Goal: Register for event/course

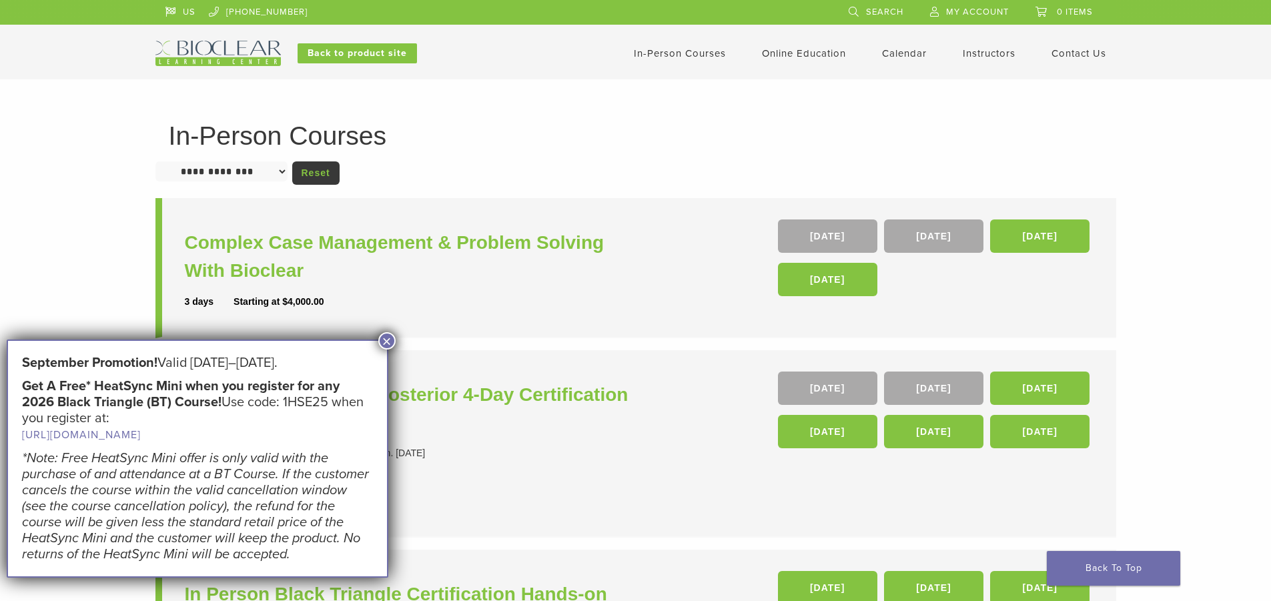
click at [222, 59] on img at bounding box center [217, 53] width 125 height 25
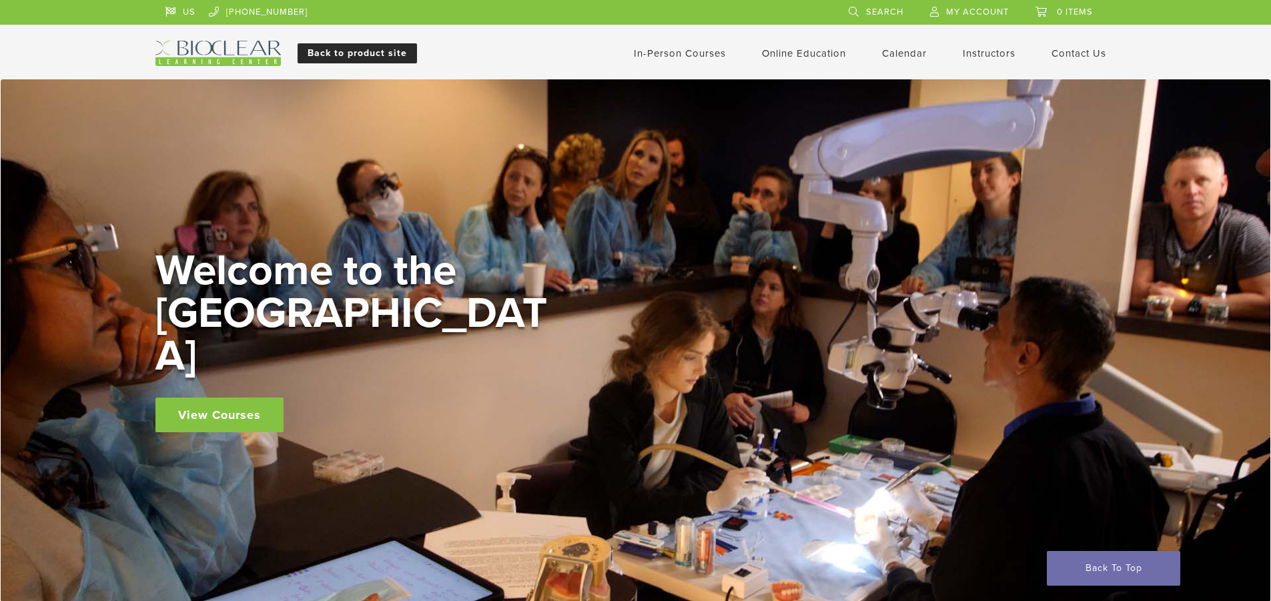
click at [321, 44] on link "Back to product site" at bounding box center [356, 53] width 119 height 20
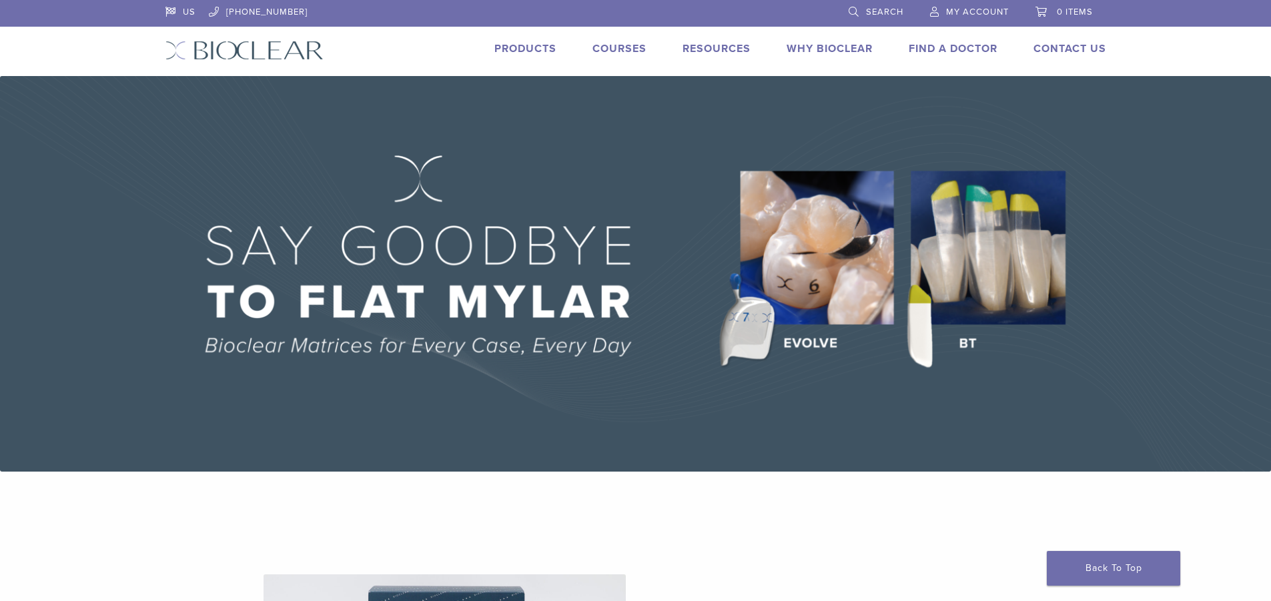
click at [542, 54] on link "Products" at bounding box center [525, 48] width 62 height 13
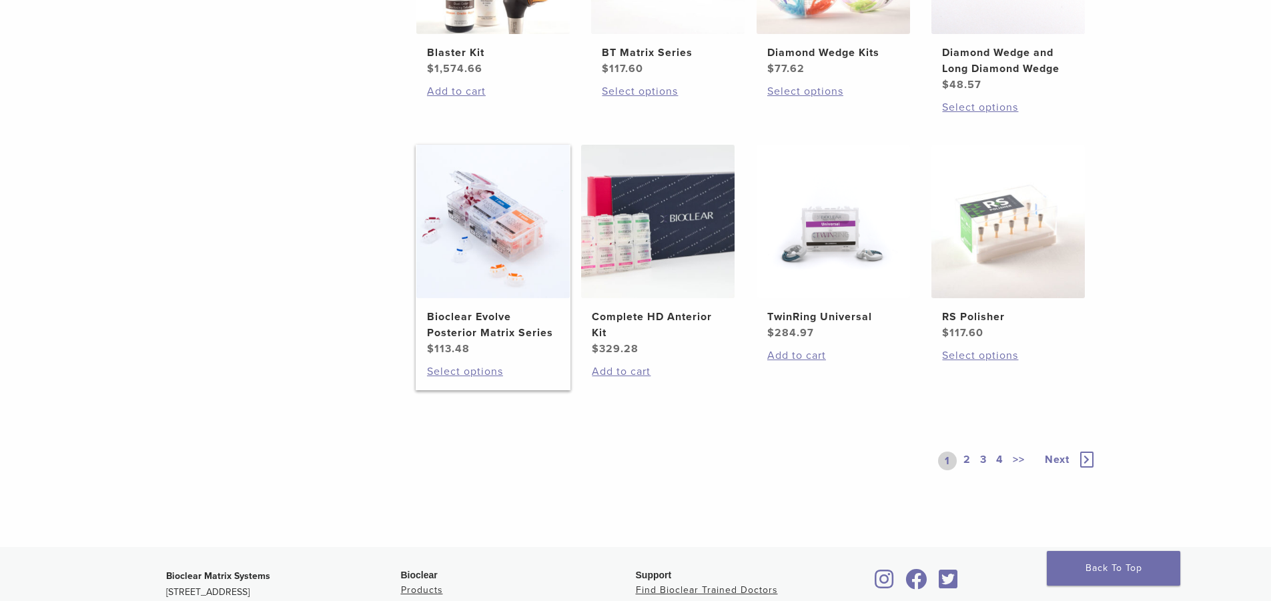
scroll to position [934, 0]
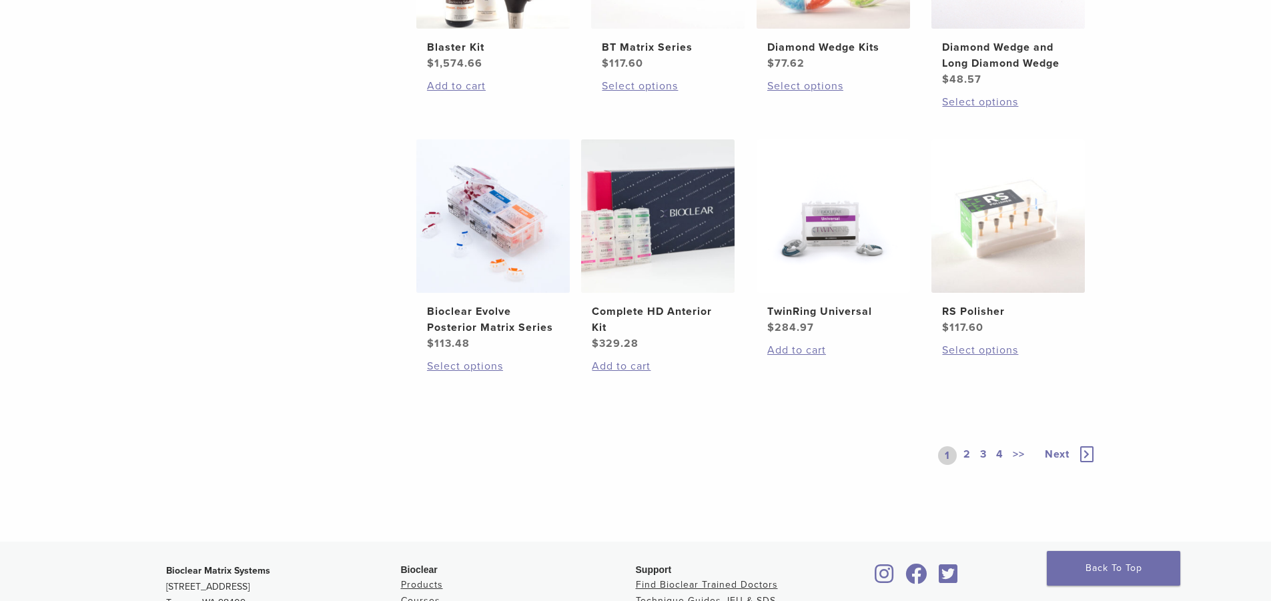
click at [971, 452] on link "2" at bounding box center [966, 455] width 13 height 19
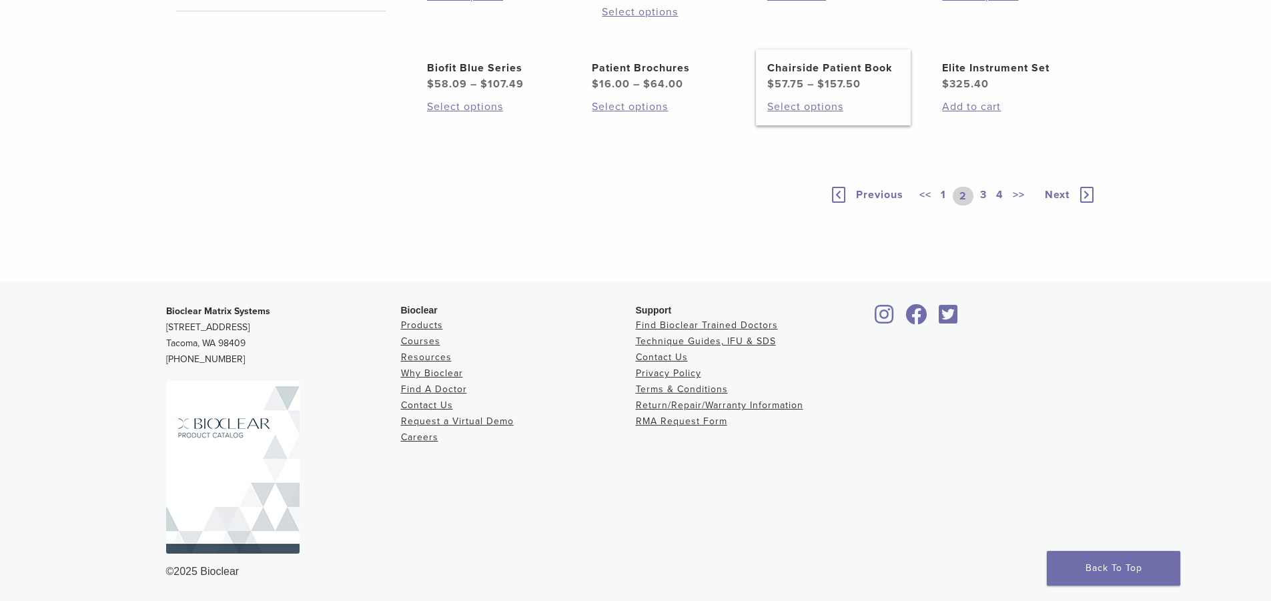
scroll to position [867, 0]
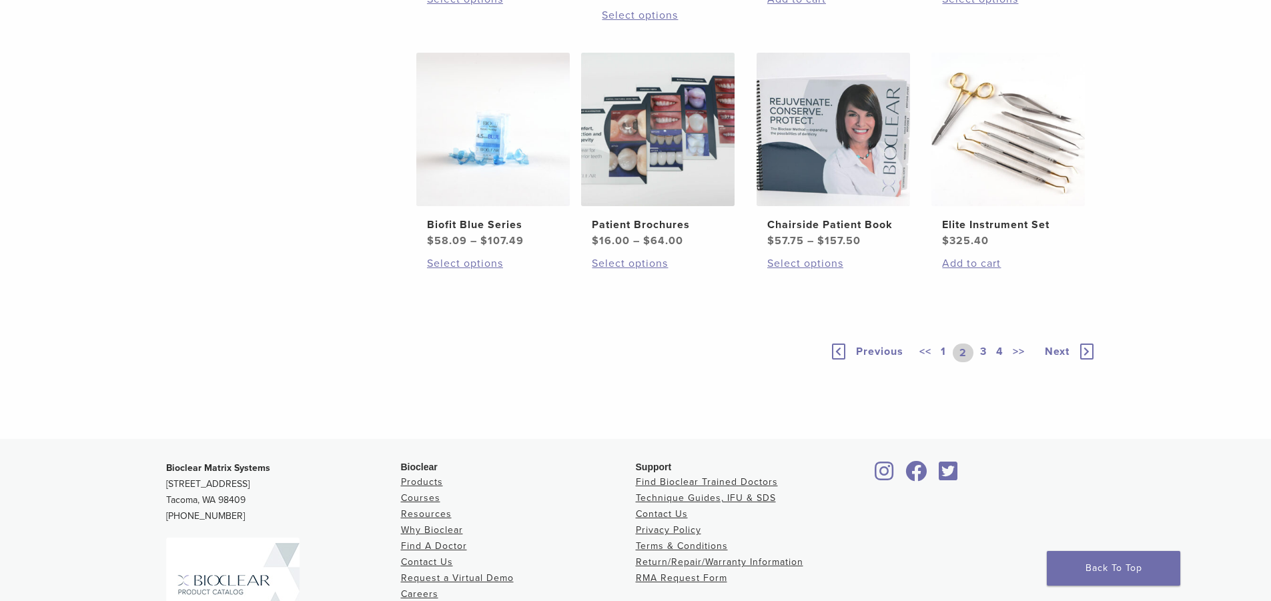
click at [982, 362] on link "3" at bounding box center [983, 353] width 12 height 19
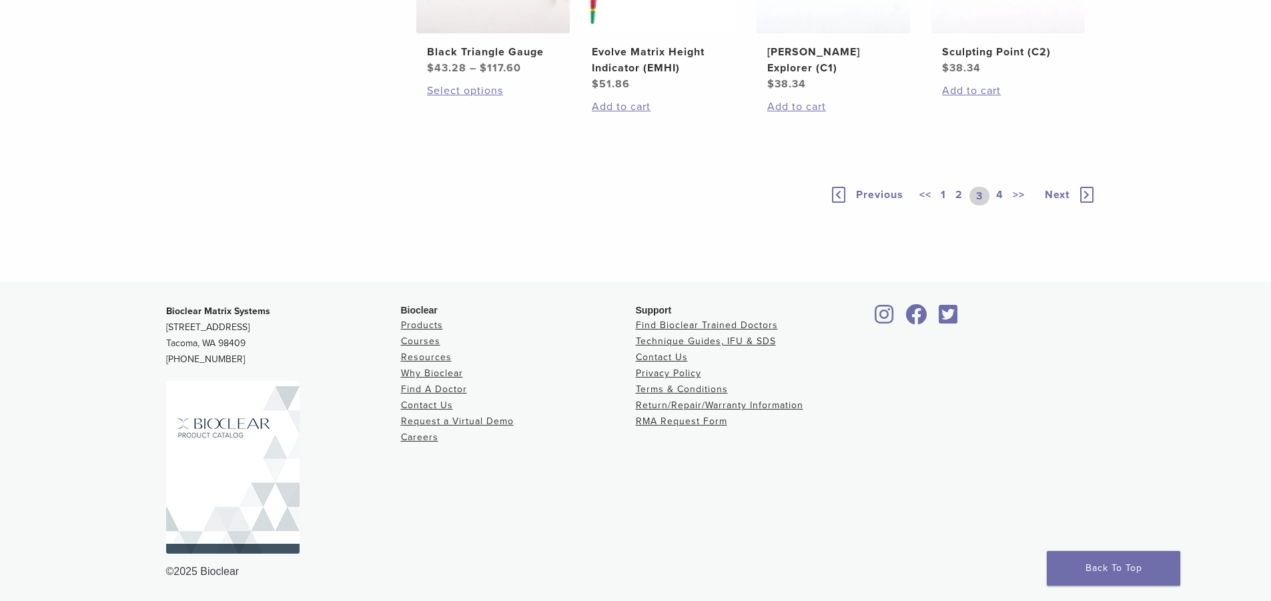
scroll to position [1193, 0]
click at [994, 193] on link "4" at bounding box center [999, 196] width 13 height 19
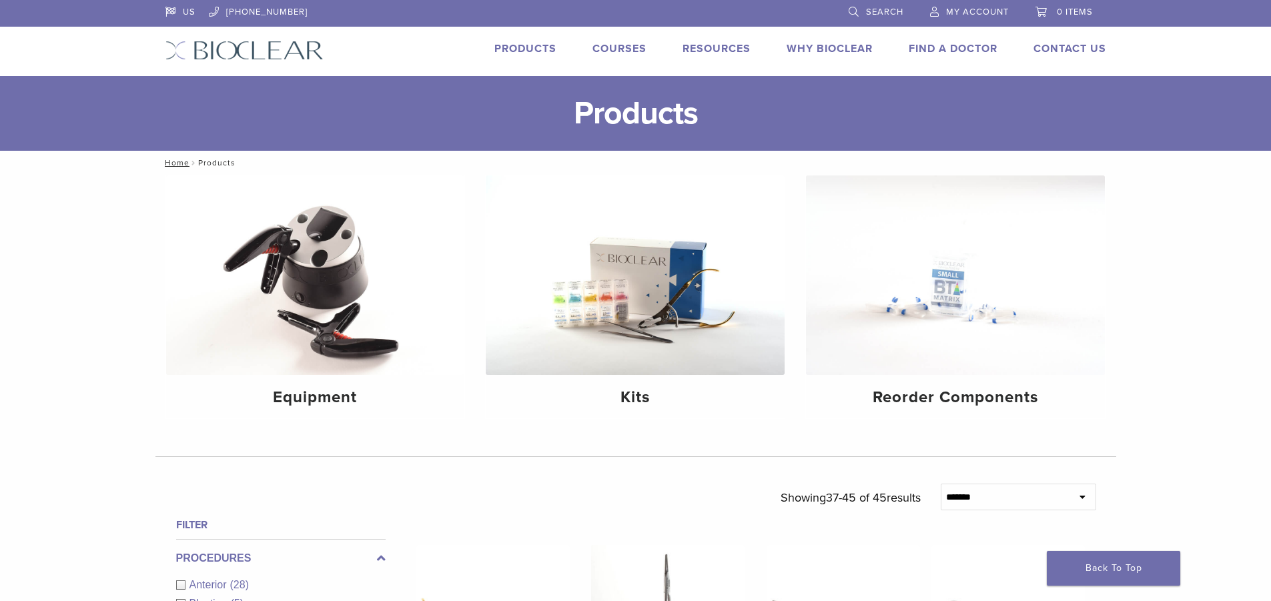
click at [541, 49] on link "Products" at bounding box center [525, 48] width 62 height 13
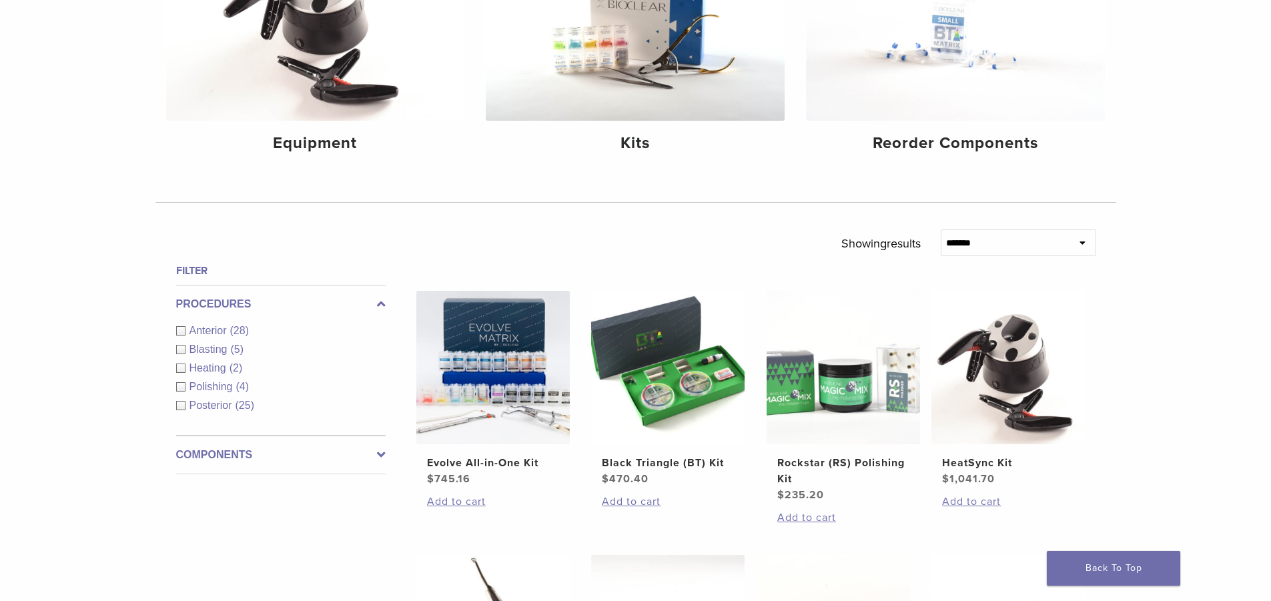
scroll to position [267, 0]
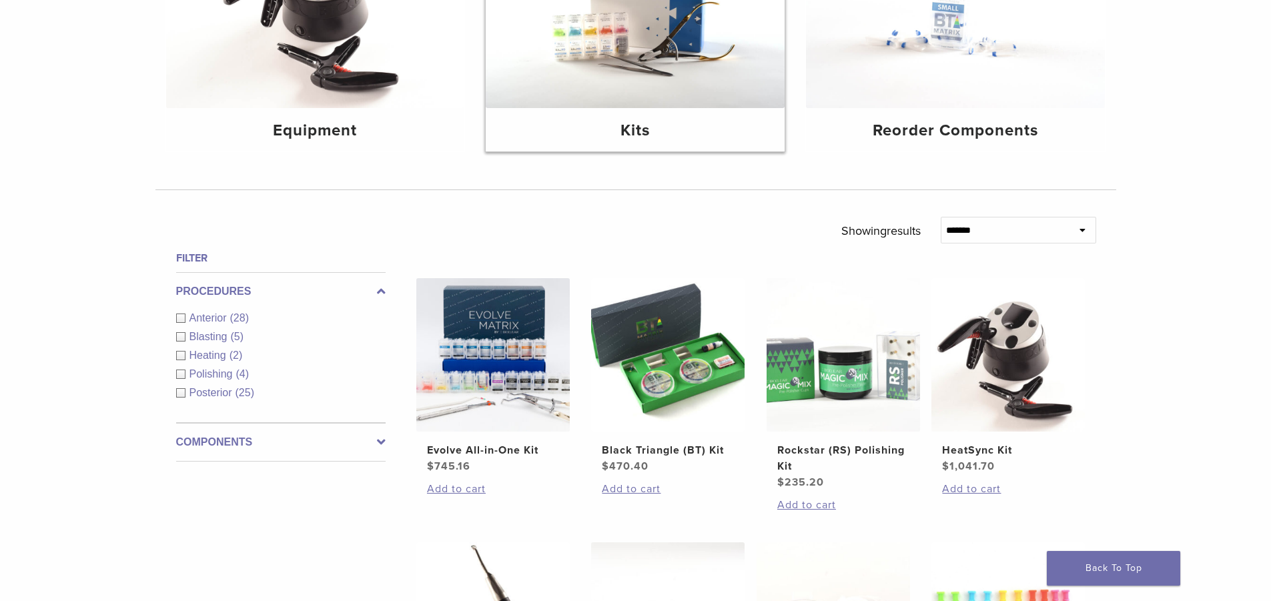
click at [655, 75] on img at bounding box center [635, 8] width 299 height 199
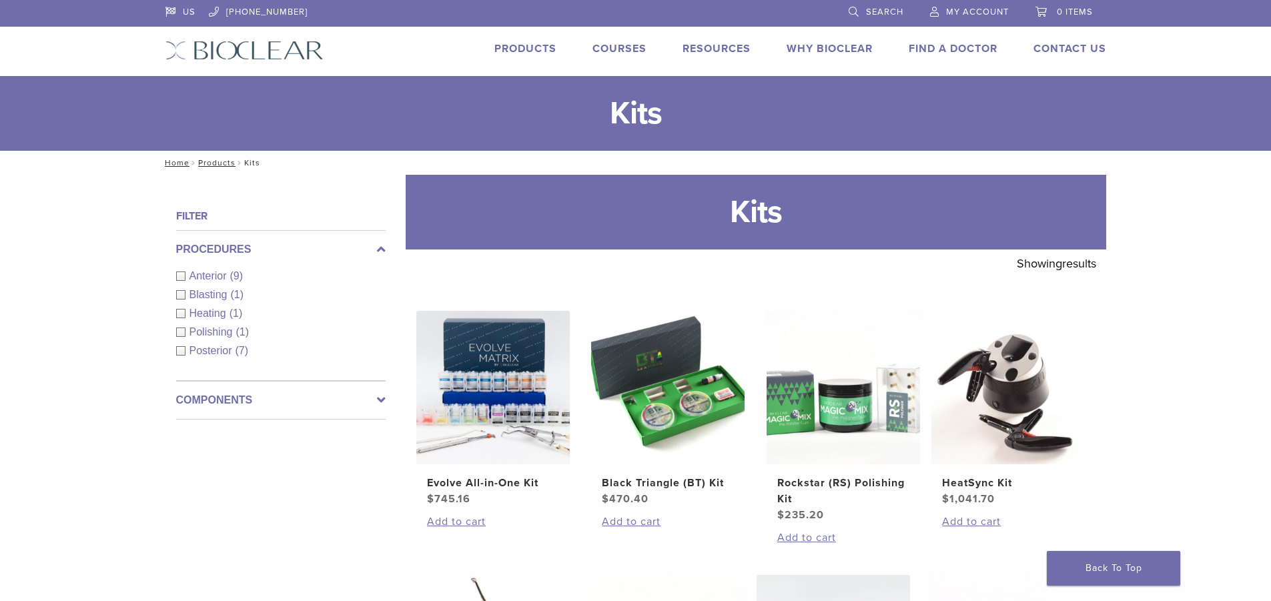
click at [603, 43] on link "Courses" at bounding box center [619, 48] width 54 height 13
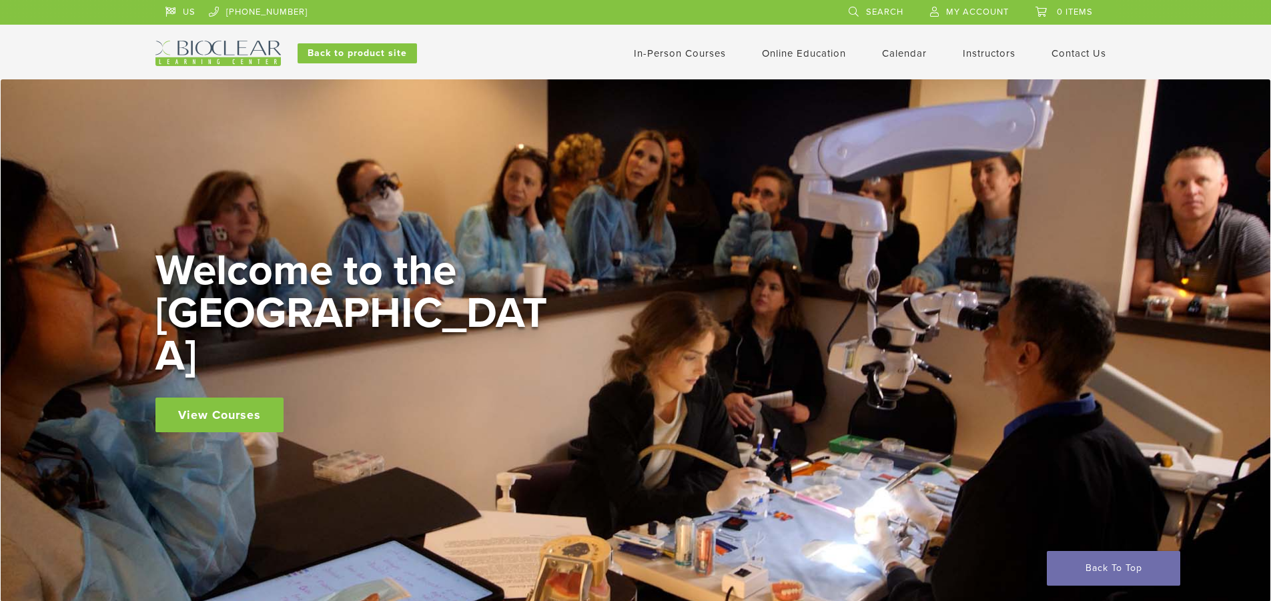
click at [698, 55] on link "In-Person Courses" at bounding box center [680, 53] width 92 height 12
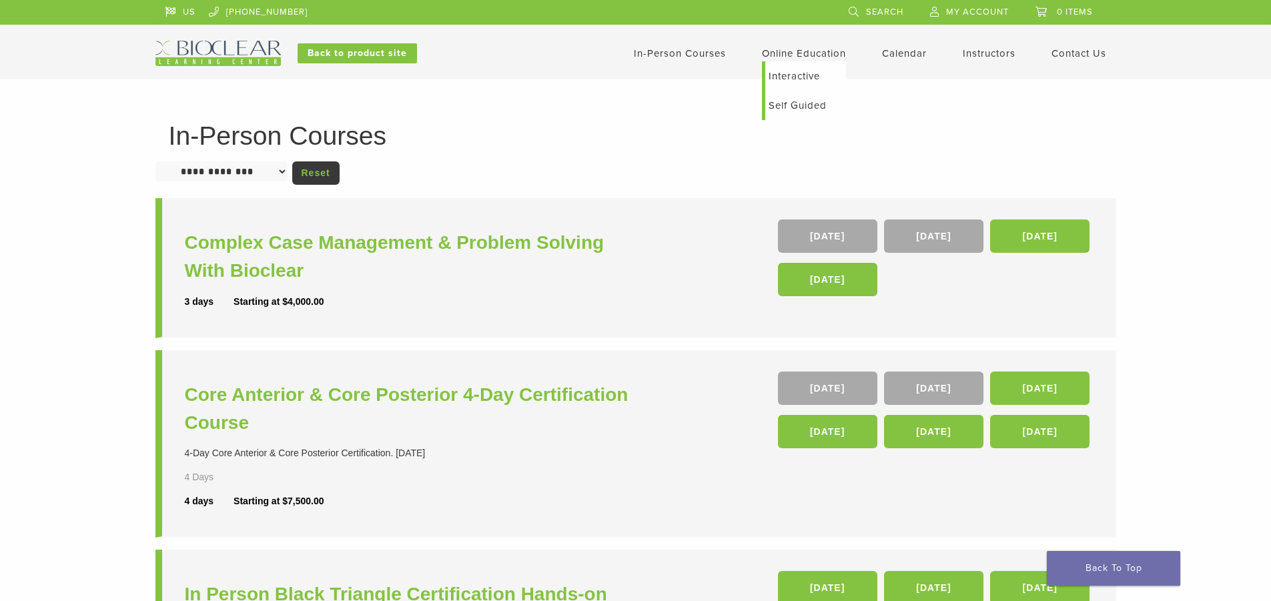
click at [793, 53] on link "Online Education" at bounding box center [804, 53] width 84 height 12
click at [784, 108] on link "Self Guided" at bounding box center [805, 105] width 81 height 29
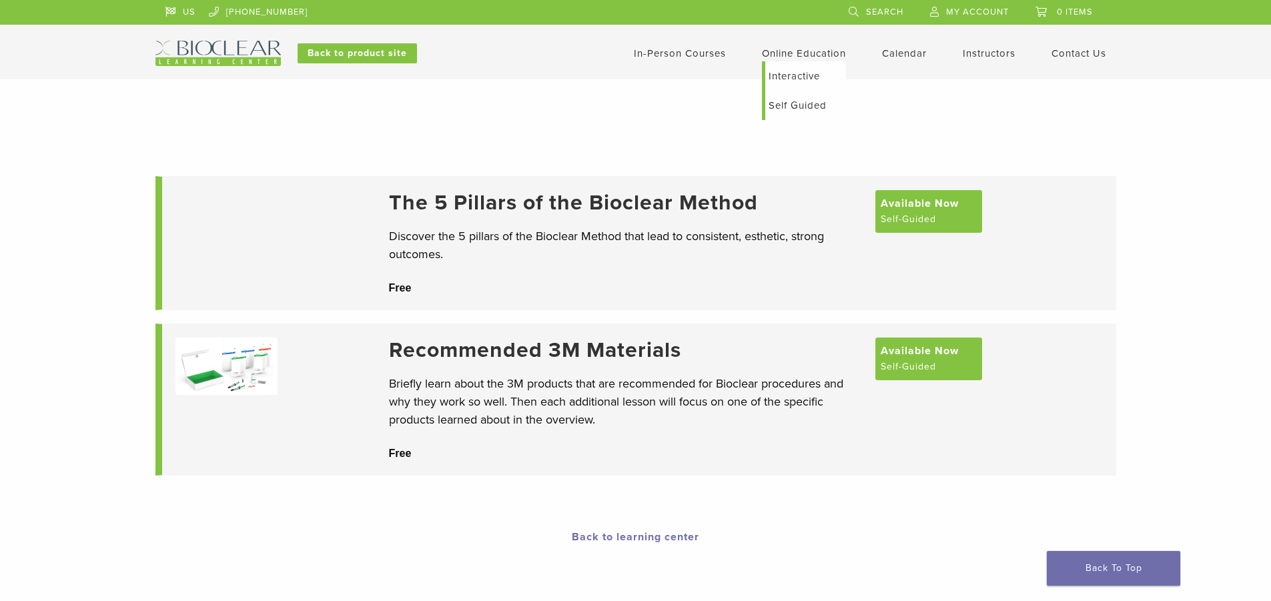
click at [790, 75] on link "Interactive" at bounding box center [805, 75] width 81 height 29
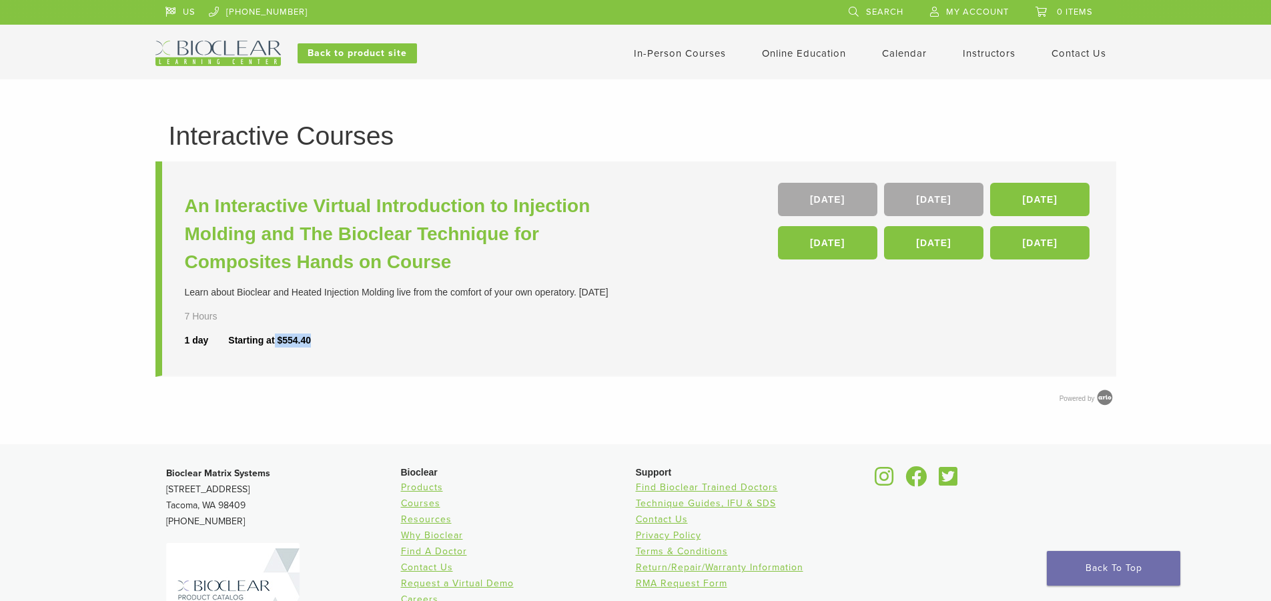
drag, startPoint x: 275, startPoint y: 340, endPoint x: 317, endPoint y: 342, distance: 42.1
click at [317, 342] on div "1 day Starting at $554.40" at bounding box center [412, 340] width 454 height 14
click at [1030, 201] on link "16 Jan 26" at bounding box center [1039, 199] width 99 height 33
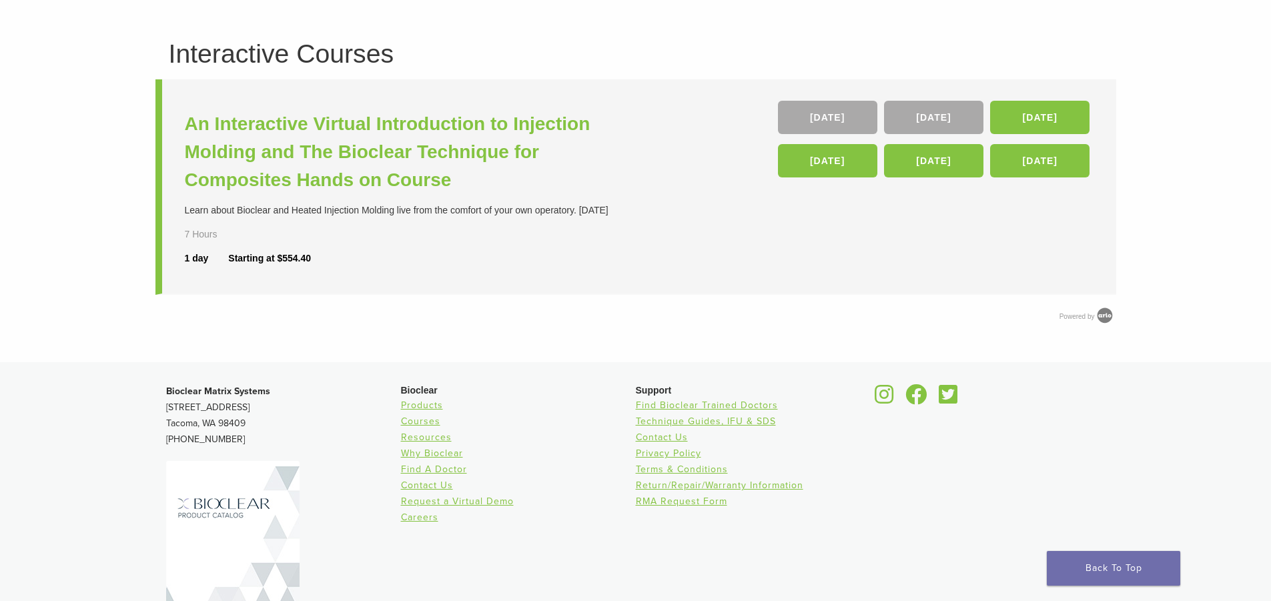
scroll to position [67, 0]
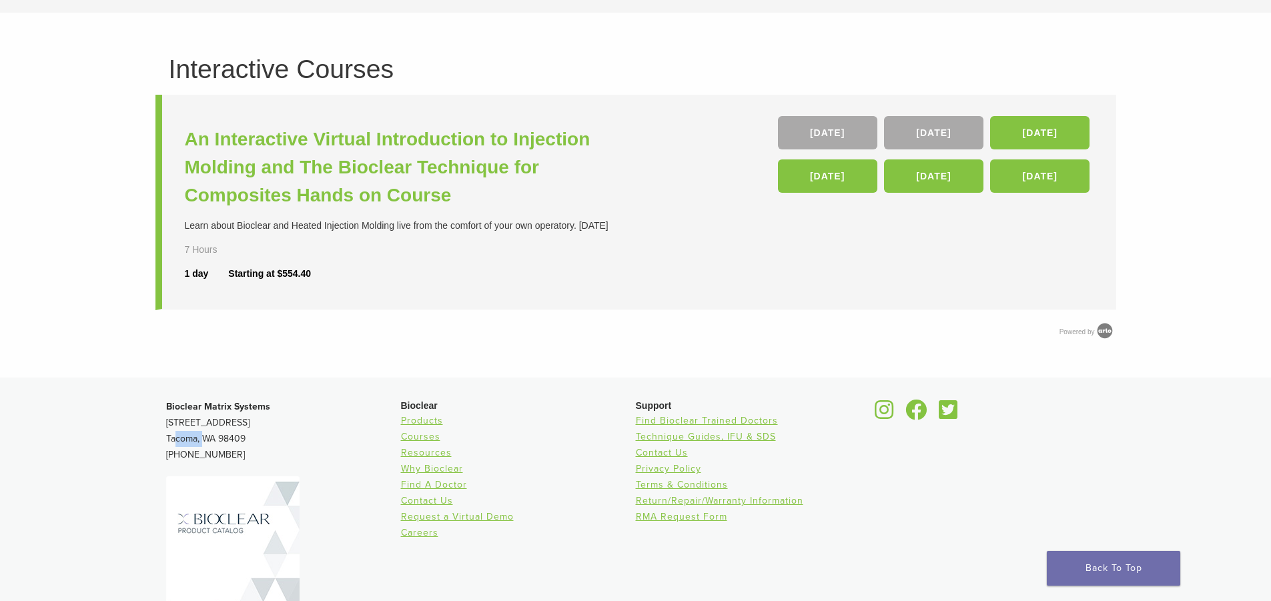
drag, startPoint x: 169, startPoint y: 439, endPoint x: 199, endPoint y: 432, distance: 31.4
click at [199, 432] on p "Bioclear Matrix Systems [STREET_ADDRESS] [PHONE_NUMBER]" at bounding box center [283, 431] width 235 height 64
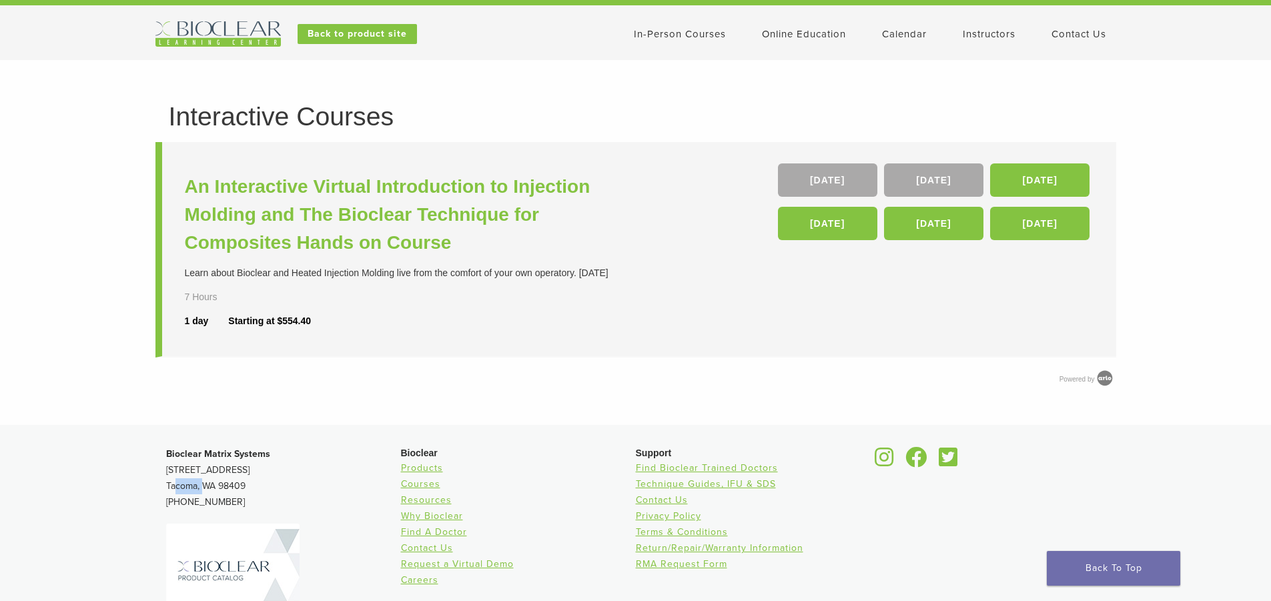
scroll to position [0, 0]
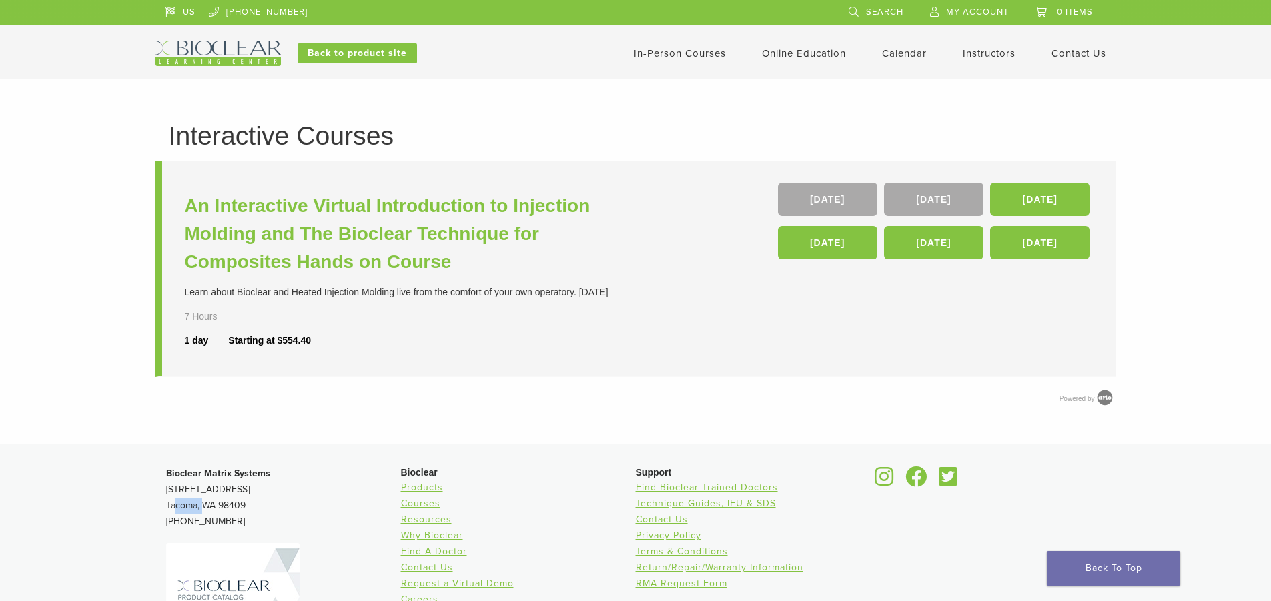
click at [693, 55] on link "In-Person Courses" at bounding box center [680, 53] width 92 height 12
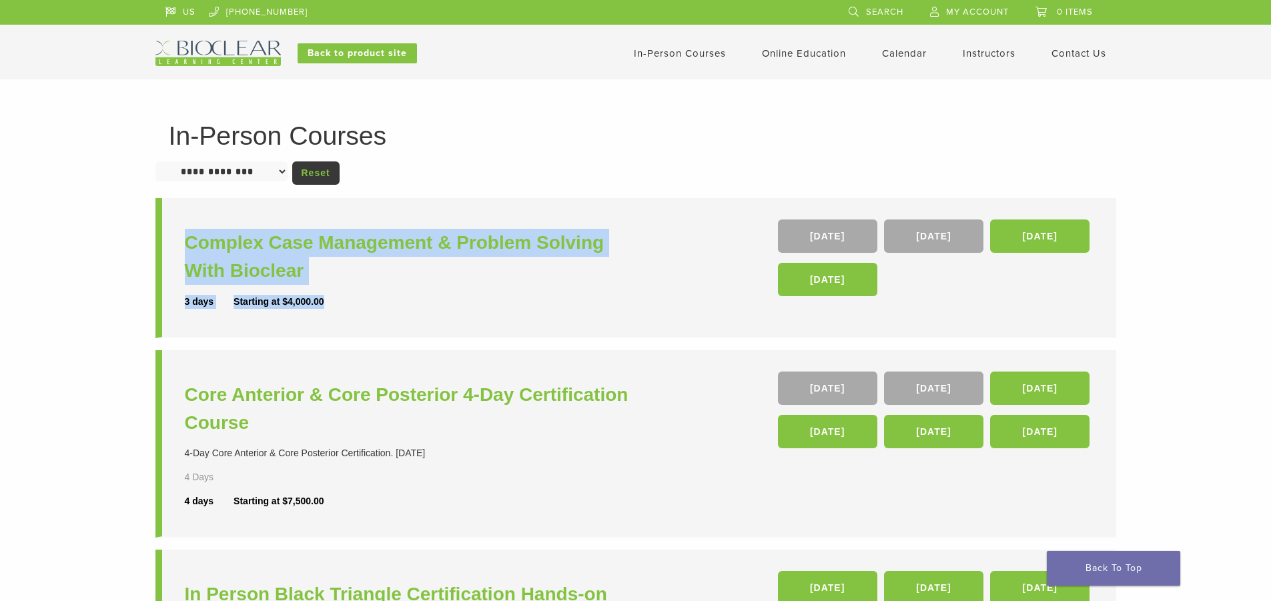
drag, startPoint x: 189, startPoint y: 303, endPoint x: 396, endPoint y: 303, distance: 206.8
click at [374, 309] on li "Complex Case Management & Problem Solving With Bioclear 3 days Starting at $4,0…" at bounding box center [635, 268] width 960 height 140
click at [398, 303] on div "3 days Starting at $4,000.00" at bounding box center [412, 302] width 454 height 14
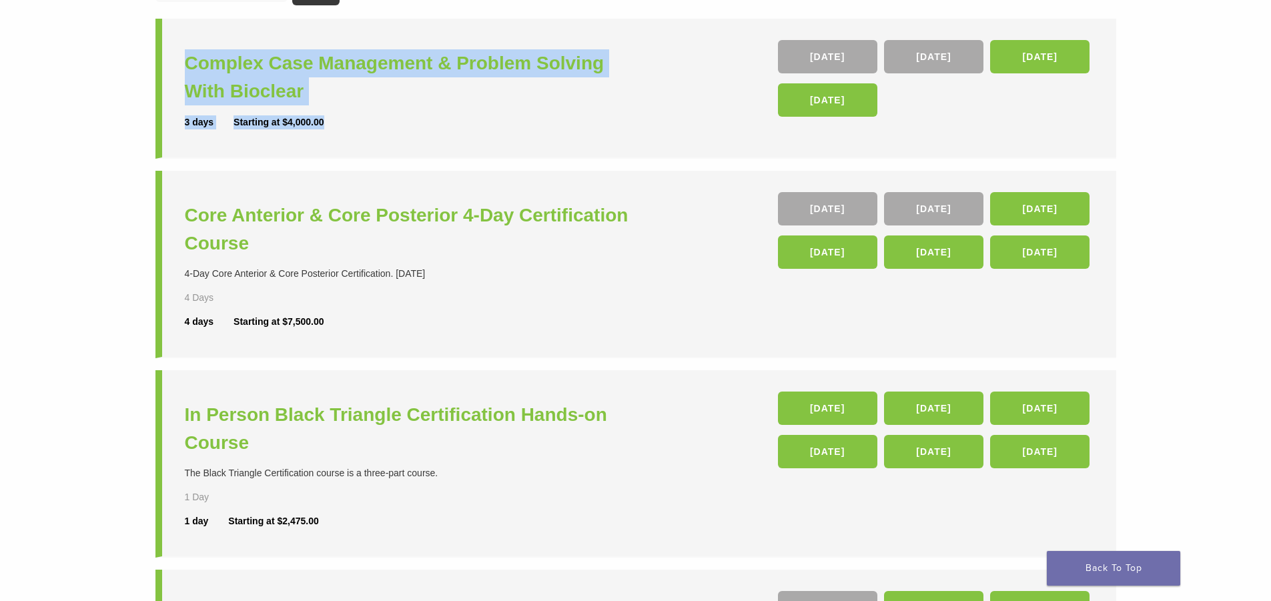
scroll to position [200, 0]
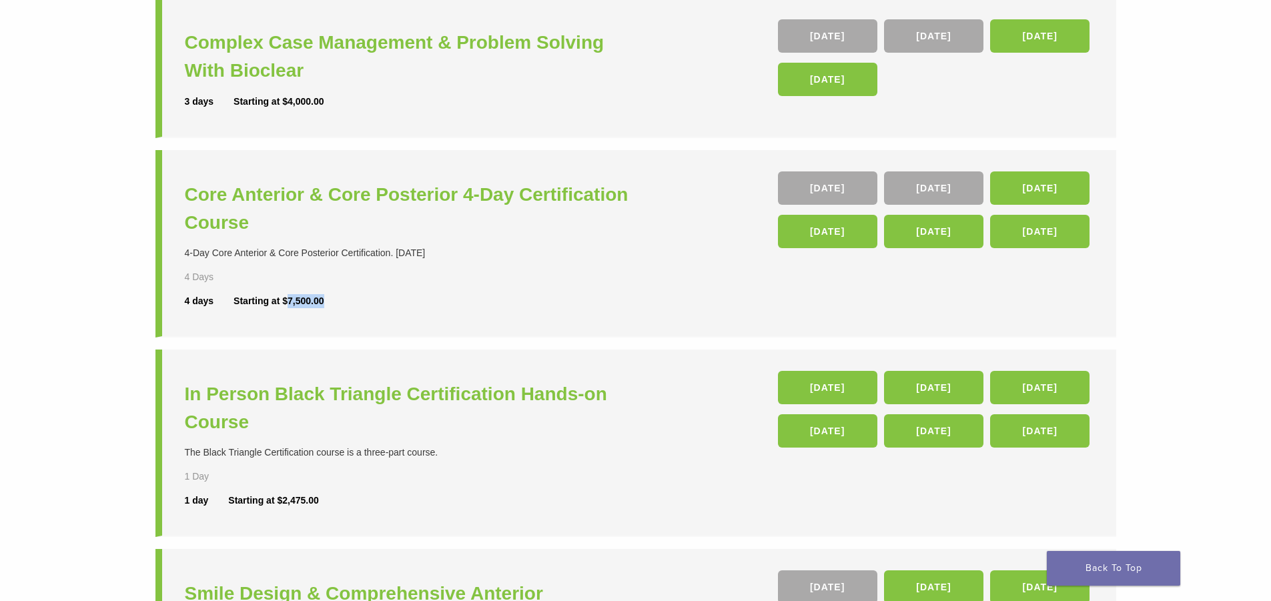
drag, startPoint x: 285, startPoint y: 300, endPoint x: 321, endPoint y: 290, distance: 37.4
click at [321, 290] on div "Core Anterior & Core Posterior 4-Day Certification Course 4-Day Core Anterior &…" at bounding box center [412, 242] width 454 height 143
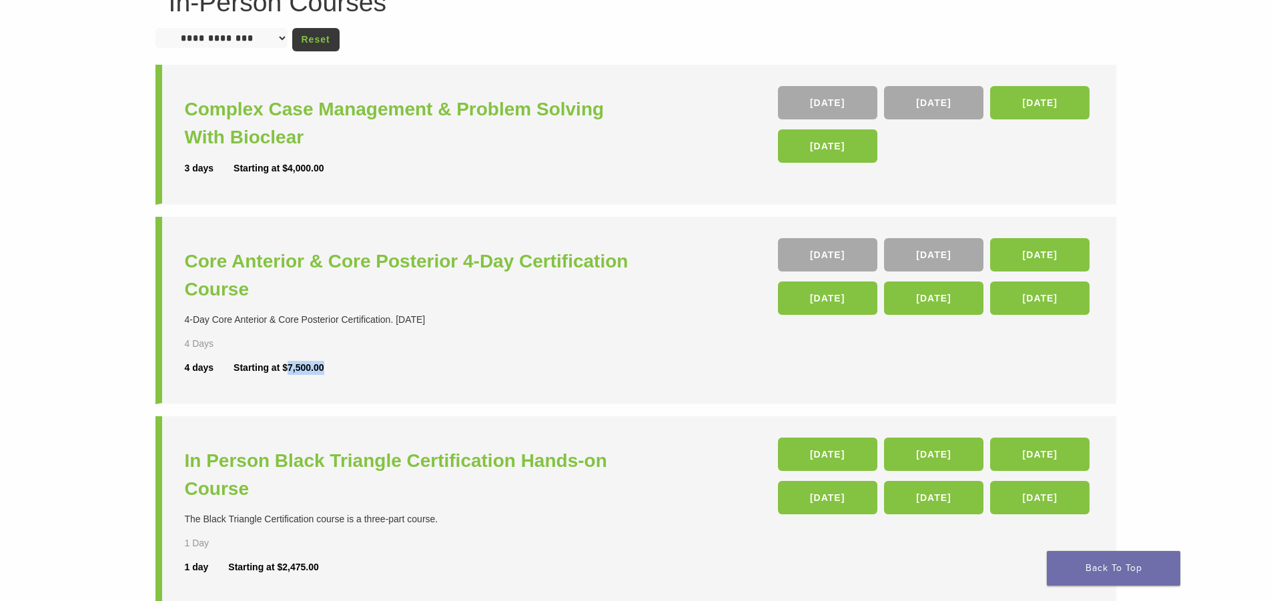
scroll to position [0, 0]
